Goal: Transaction & Acquisition: Purchase product/service

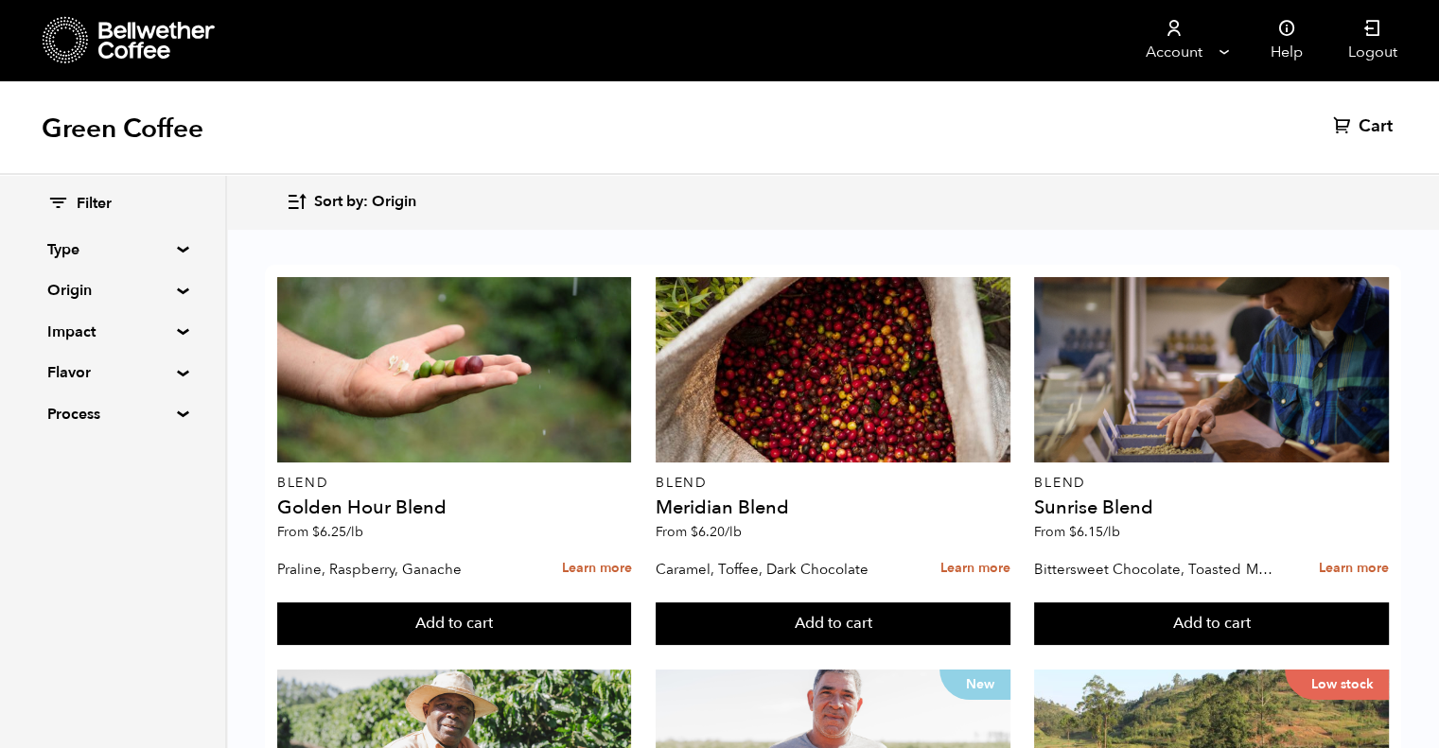
scroll to position [1207, 0]
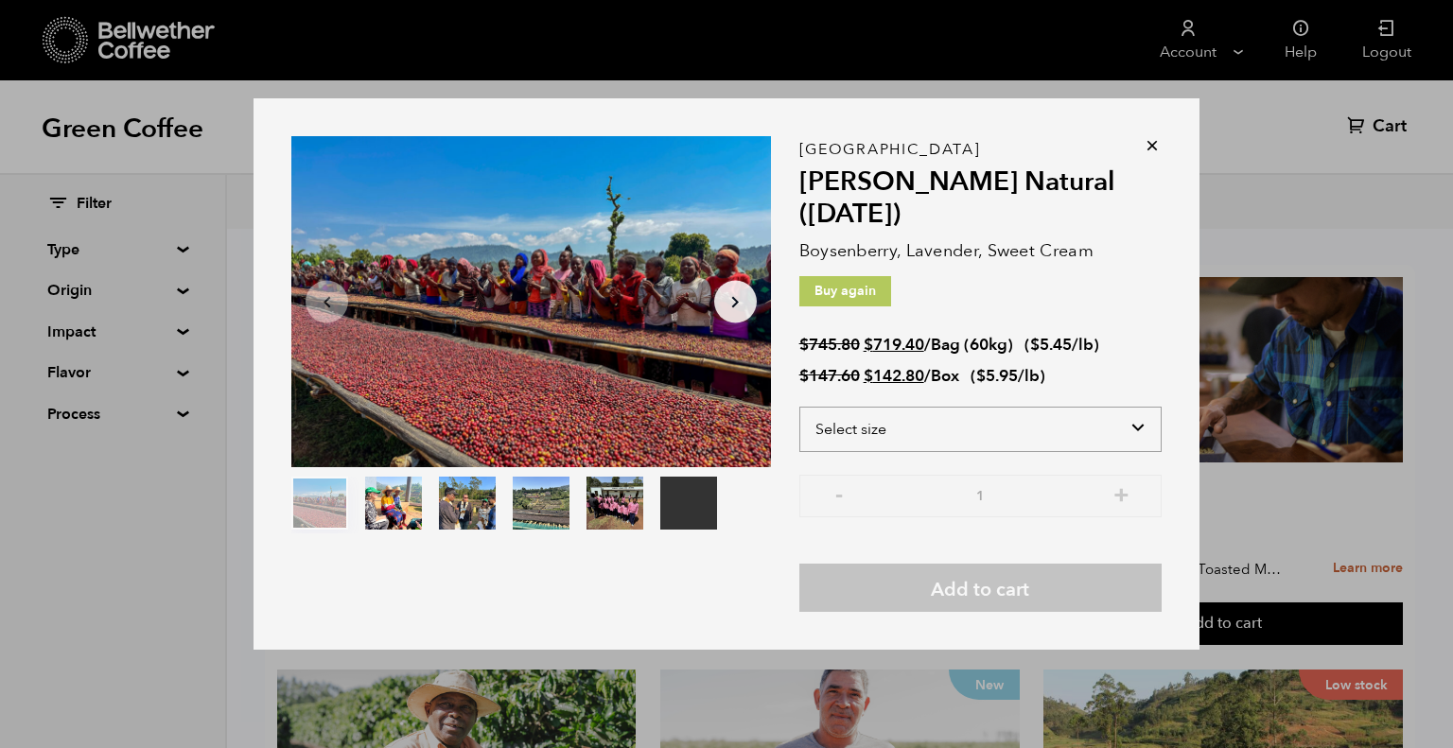
click at [1113, 424] on select "Select size Bag (60kg) (132 lbs) Box (24 lbs)" at bounding box center [980, 429] width 362 height 45
select select "box"
click at [799, 407] on select "Select size Bag (60kg) (132 lbs) Box (24 lbs)" at bounding box center [980, 429] width 362 height 45
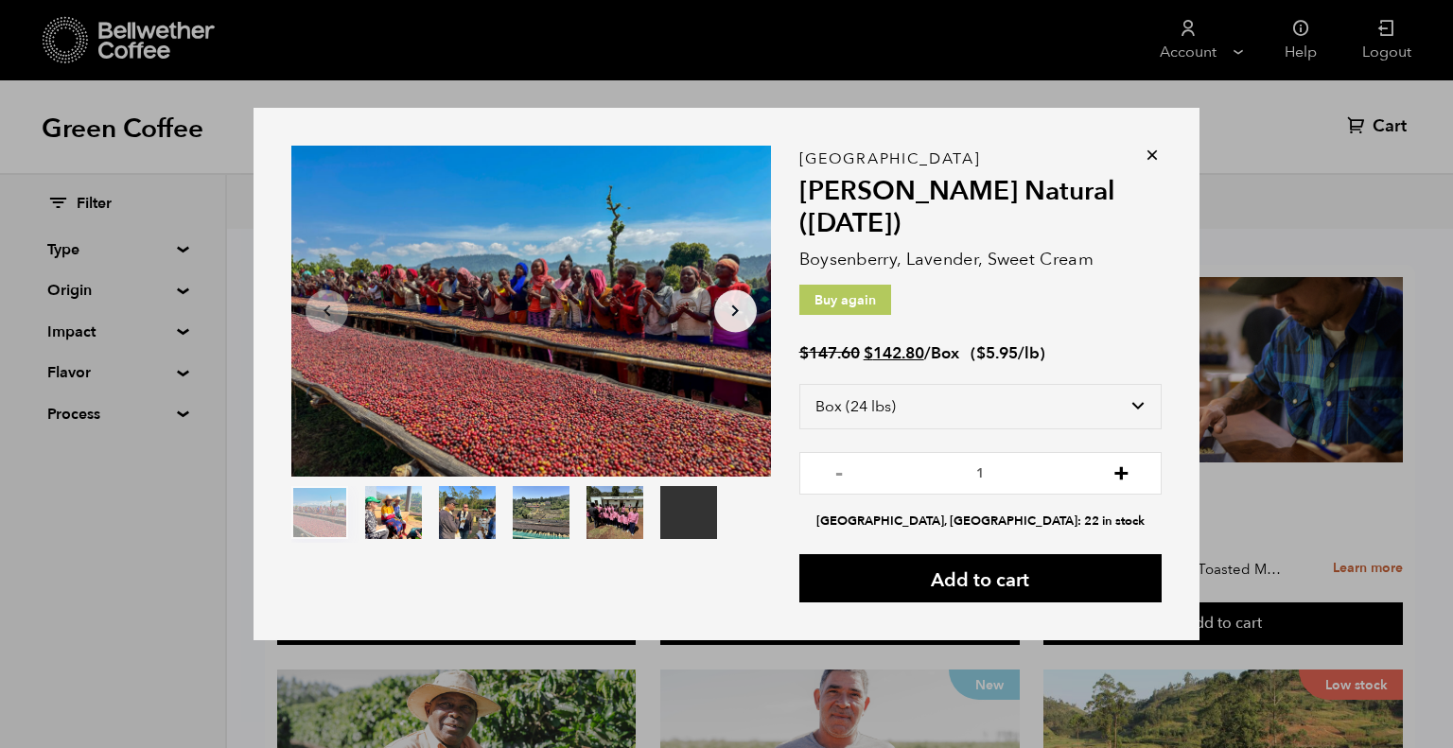
click at [1119, 481] on button "+" at bounding box center [1122, 471] width 24 height 19
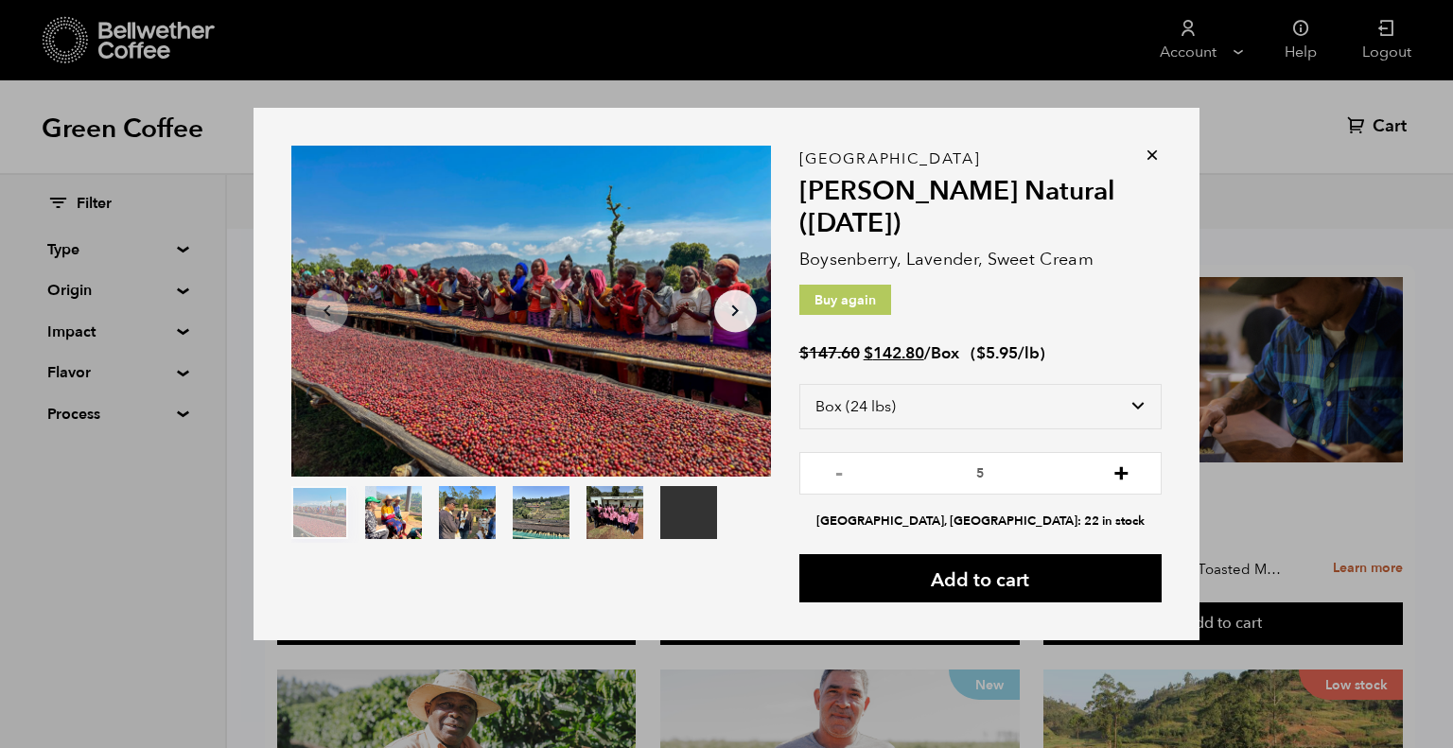
type input "6"
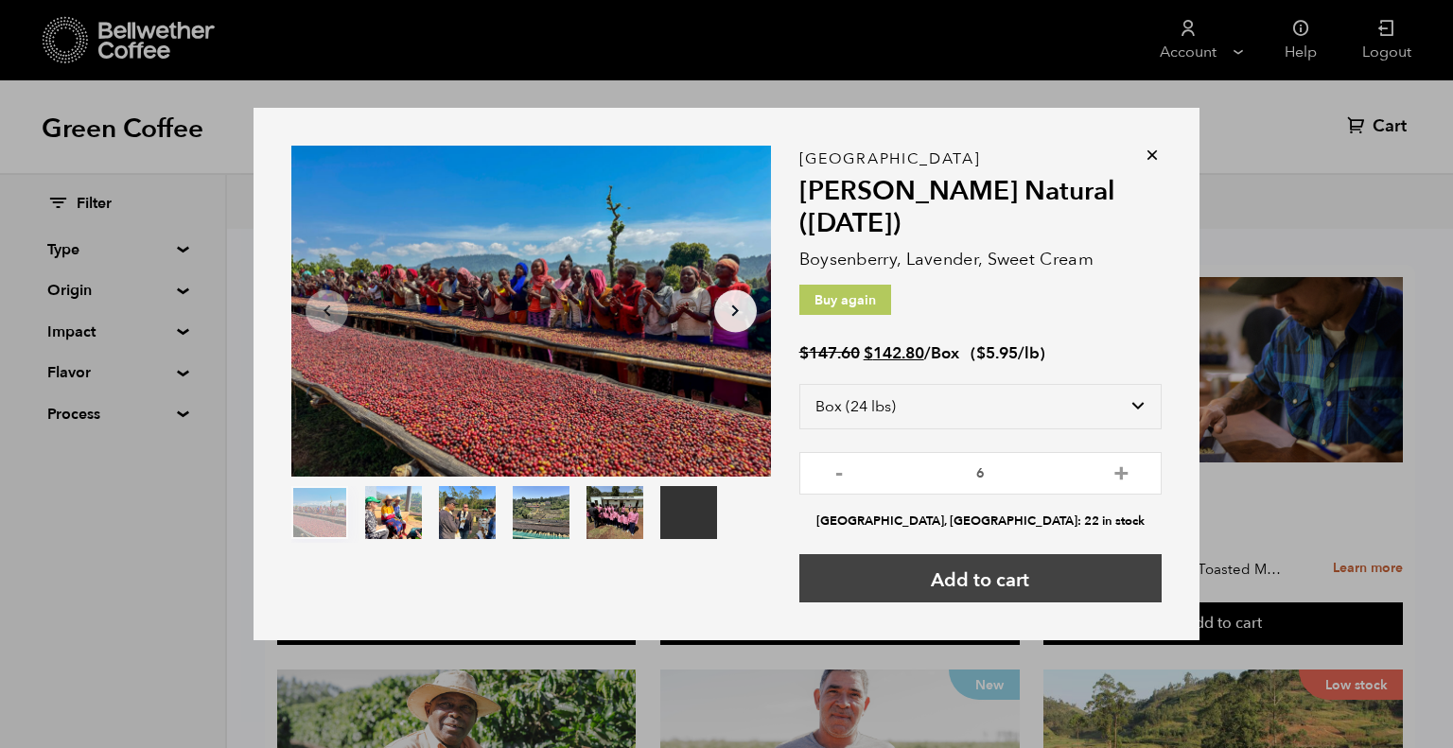
click at [1010, 574] on button "Add to cart" at bounding box center [980, 578] width 362 height 48
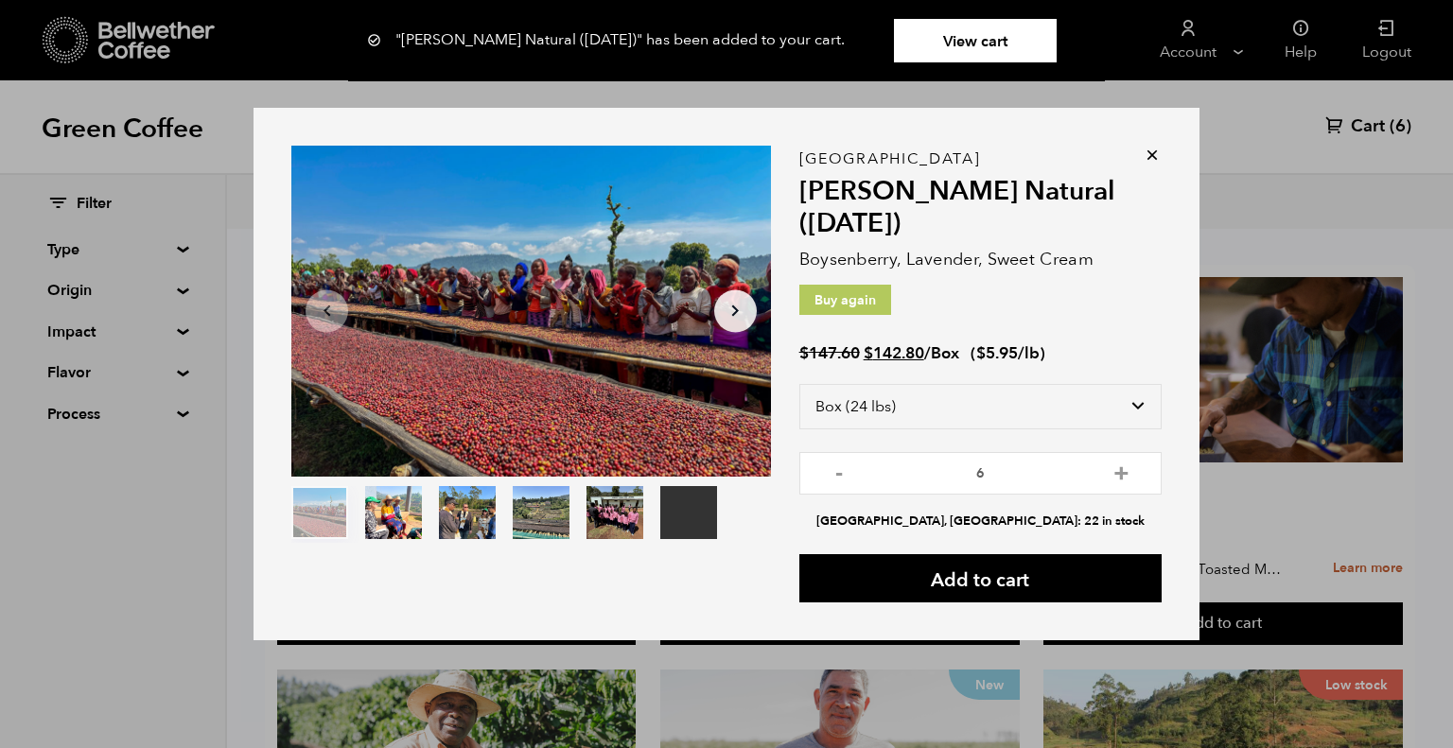
click at [1150, 156] on icon at bounding box center [1152, 155] width 19 height 19
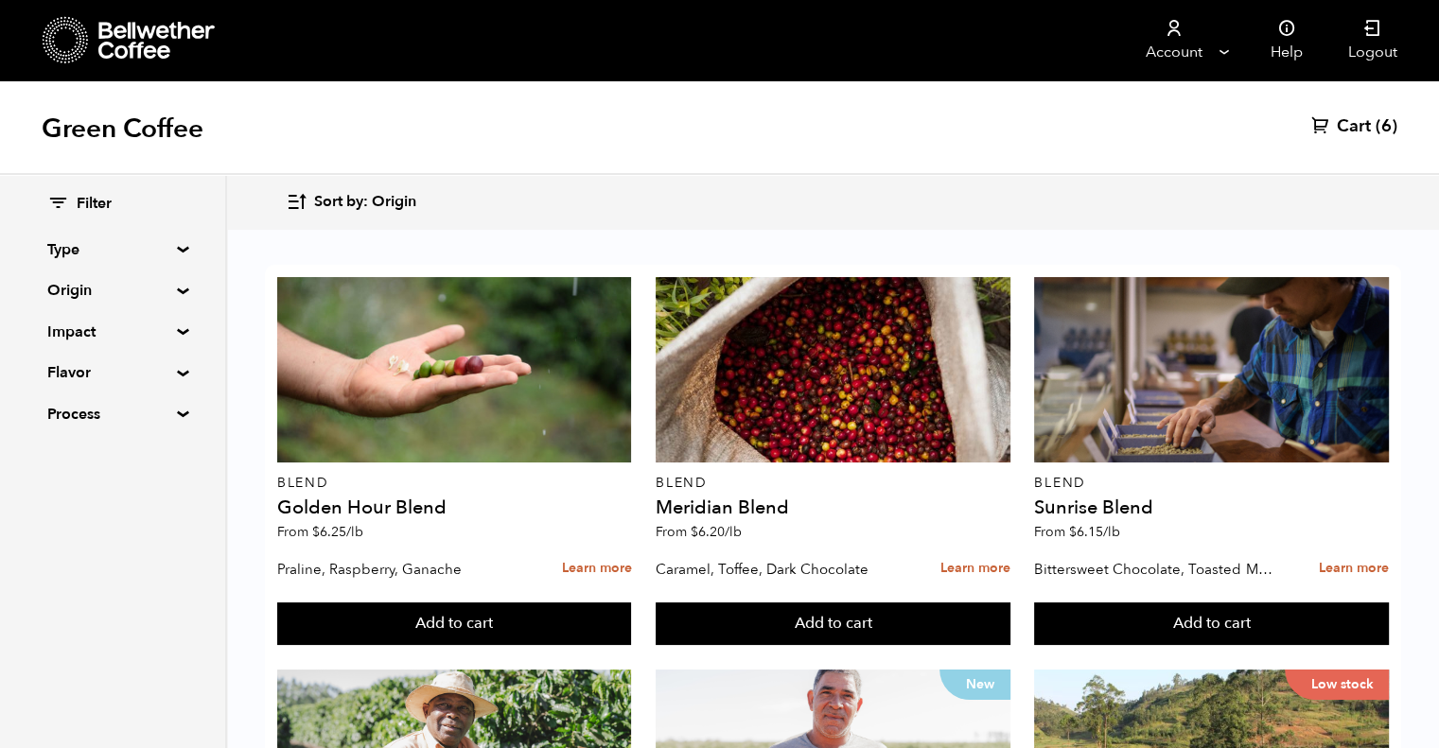
click at [1369, 119] on span "Cart" at bounding box center [1354, 126] width 34 height 23
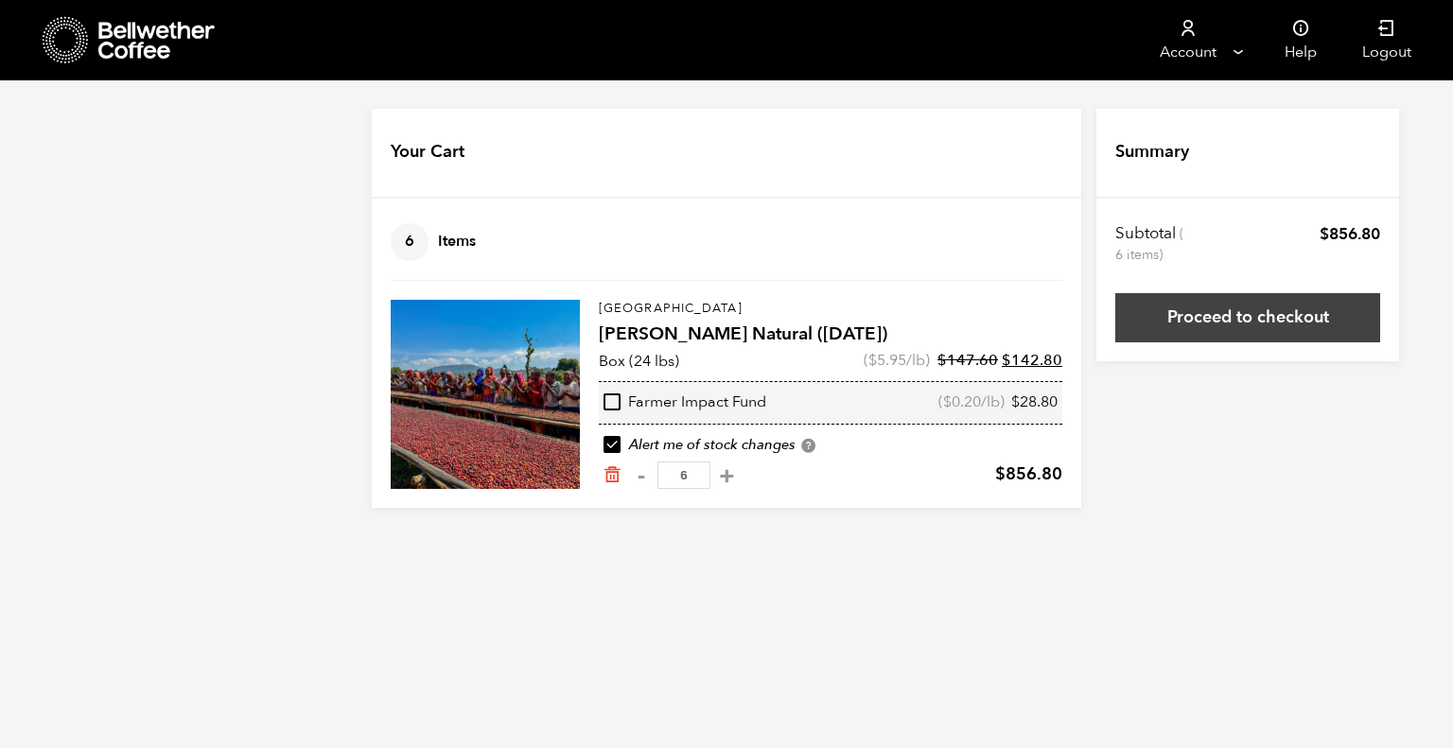
click at [1235, 319] on link "Proceed to checkout" at bounding box center [1247, 317] width 265 height 49
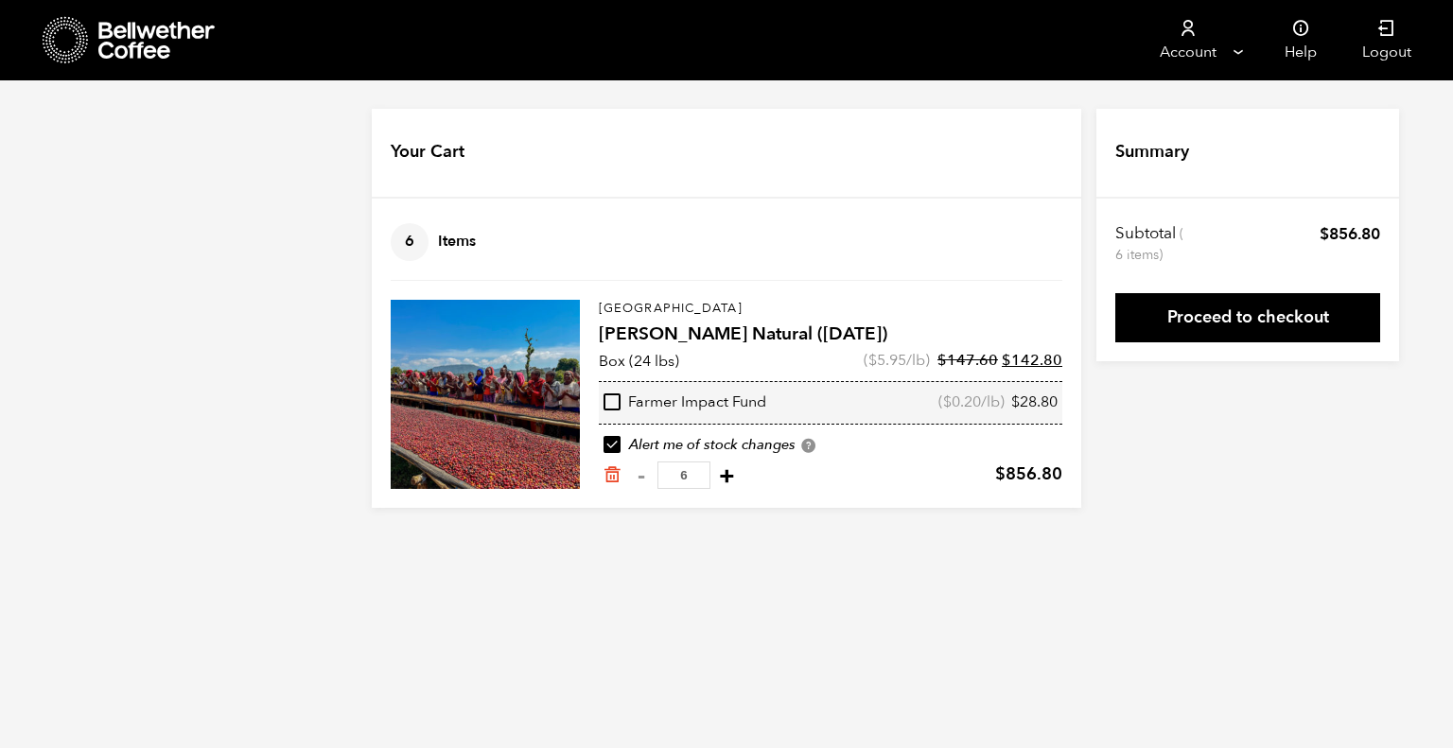
click at [739, 476] on button "+" at bounding box center [727, 475] width 24 height 19
type input "7"
click at [0, 0] on div at bounding box center [0, 0] width 0 height 0
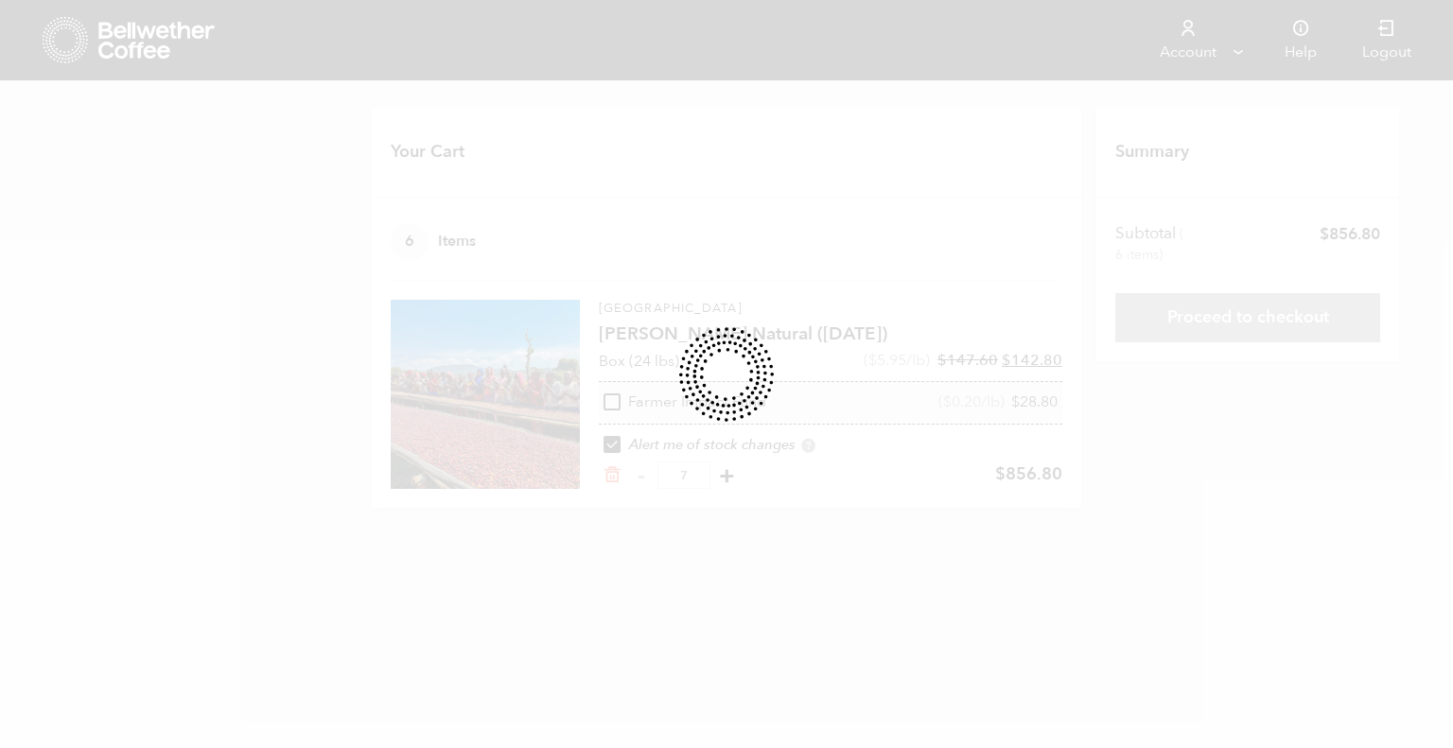
click at [740, 476] on div at bounding box center [726, 374] width 1453 height 748
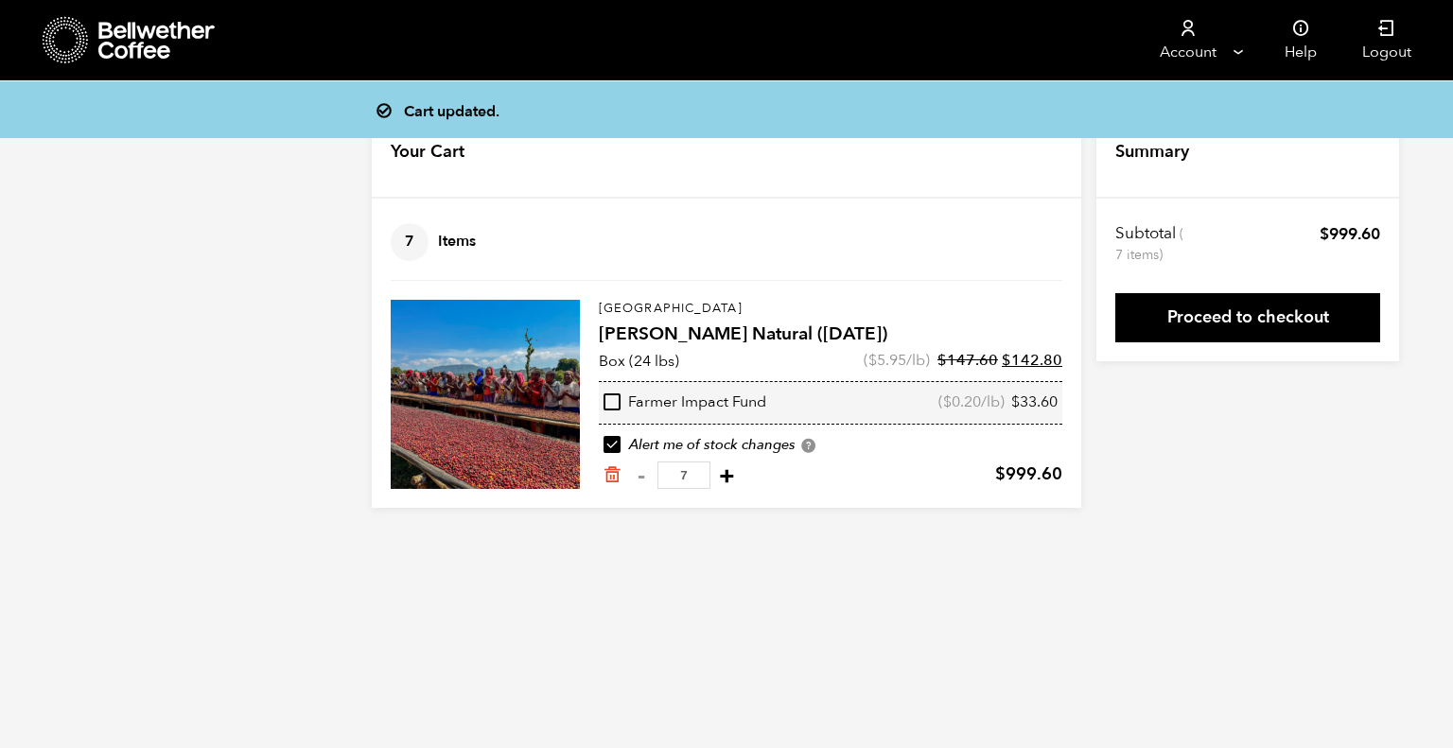
click at [733, 476] on button "+" at bounding box center [727, 475] width 24 height 19
type input "8"
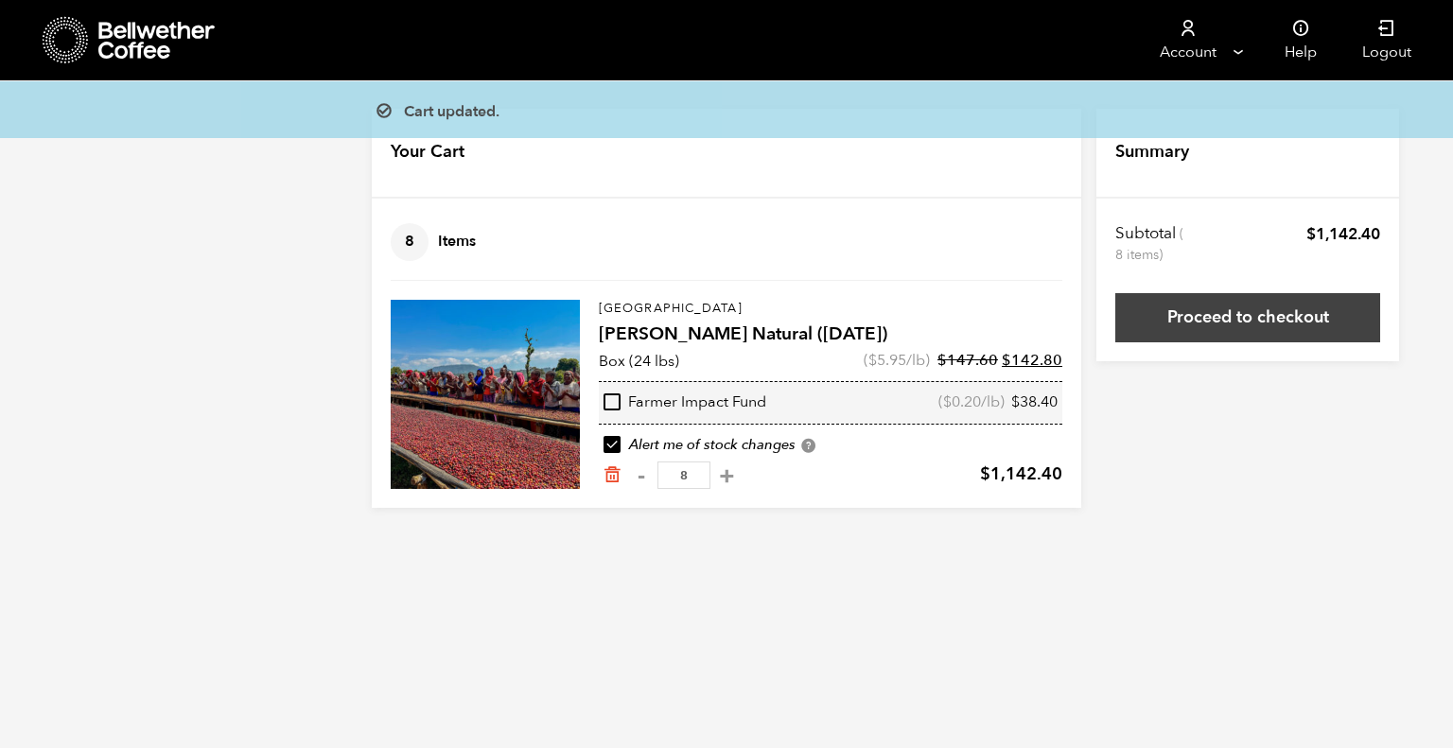
click at [1255, 313] on link "Proceed to checkout" at bounding box center [1247, 317] width 265 height 49
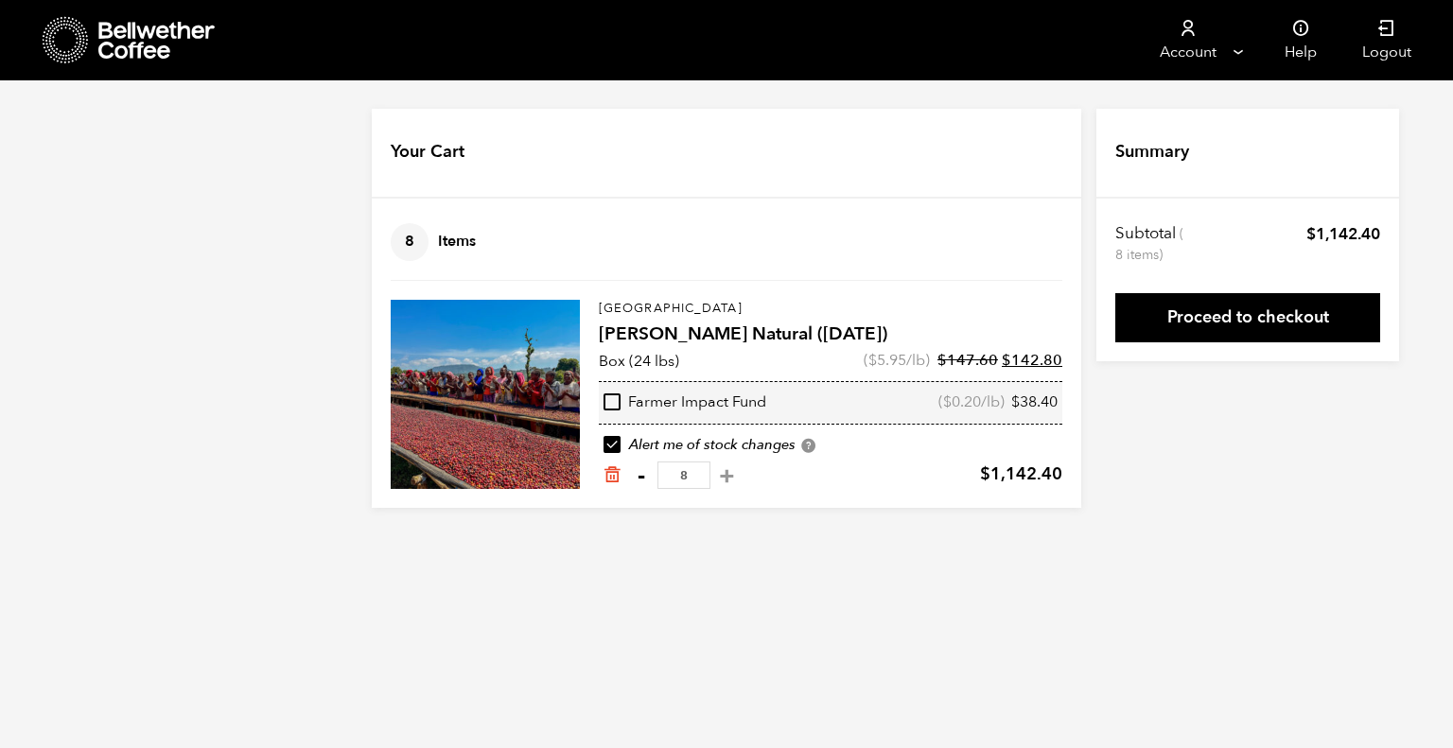
click at [641, 476] on button "-" at bounding box center [641, 475] width 24 height 19
type input "7"
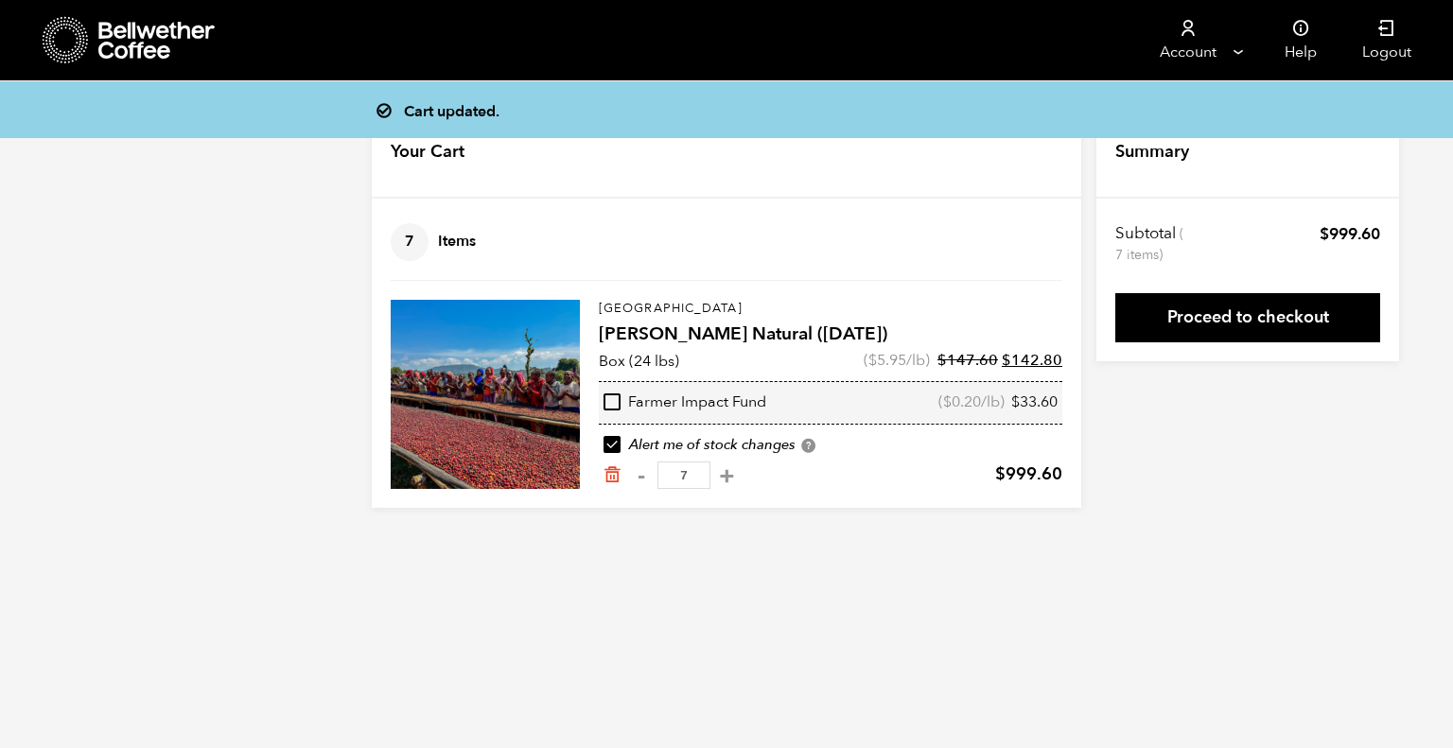
click at [641, 476] on button "-" at bounding box center [641, 475] width 24 height 19
type input "6"
click at [641, 476] on button "-" at bounding box center [641, 475] width 24 height 19
type input "5"
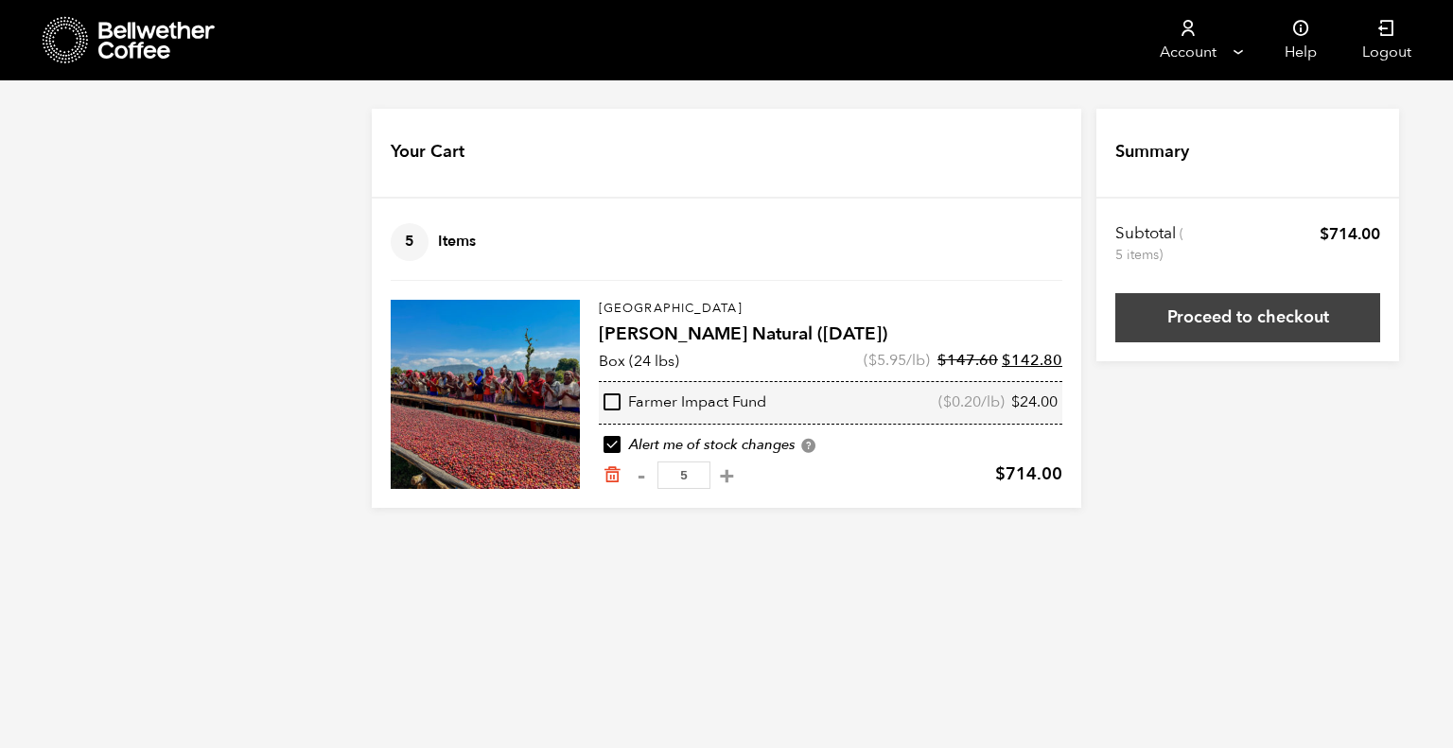
click at [1255, 320] on link "Proceed to checkout" at bounding box center [1247, 317] width 265 height 49
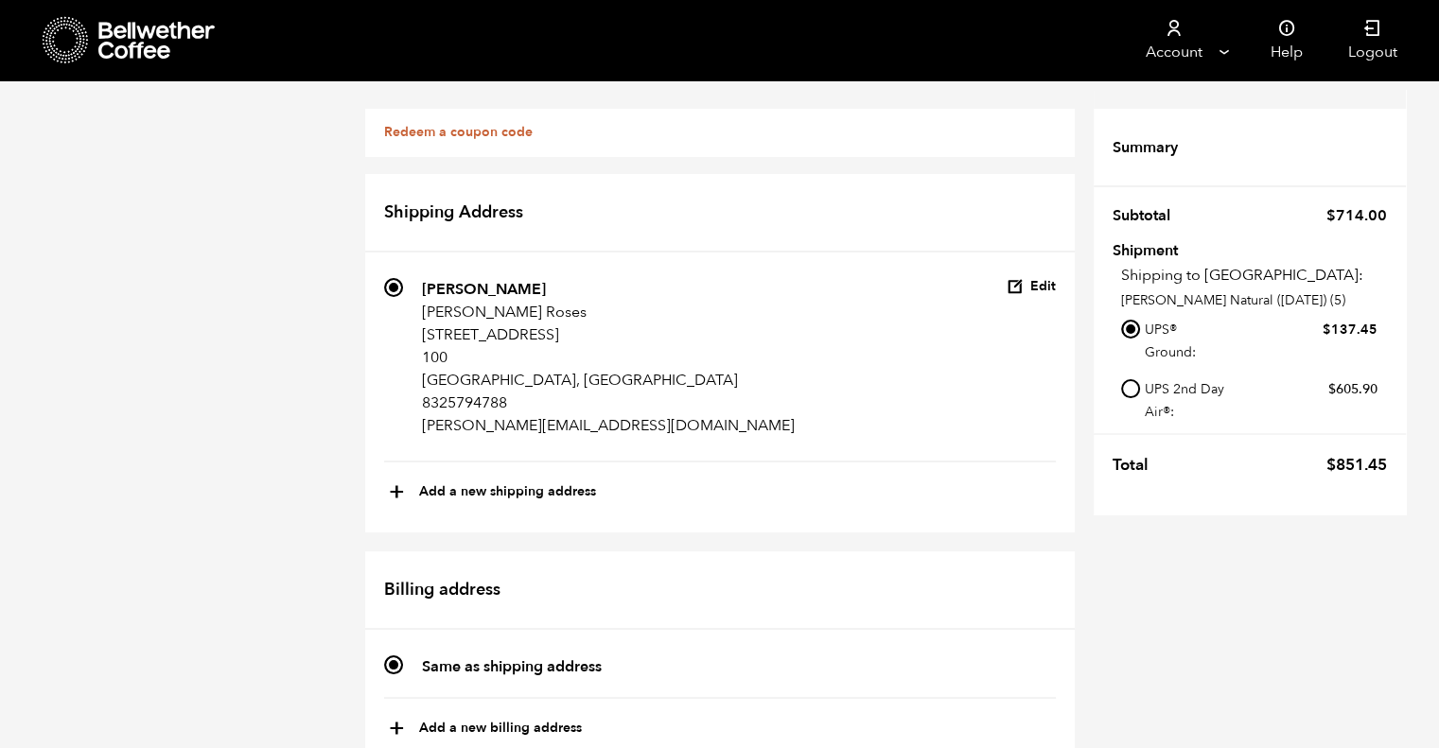
scroll to position [771, 0]
